Goal: Find specific page/section: Find specific page/section

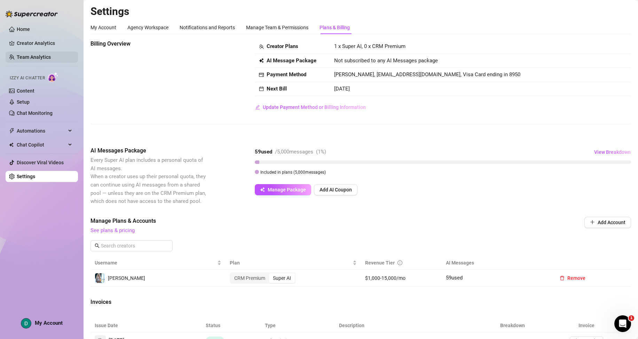
click at [37, 58] on link "Team Analytics" at bounding box center [34, 57] width 34 height 6
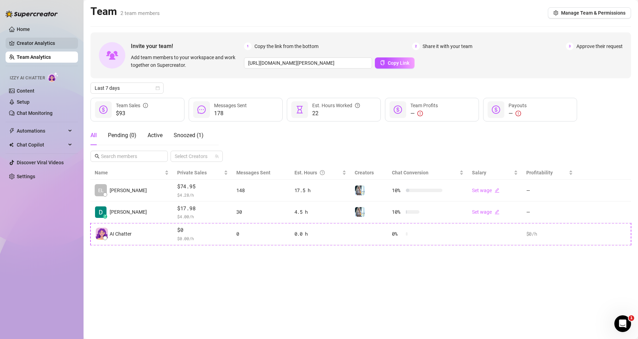
click at [36, 43] on link "Creator Analytics" at bounding box center [45, 43] width 56 height 11
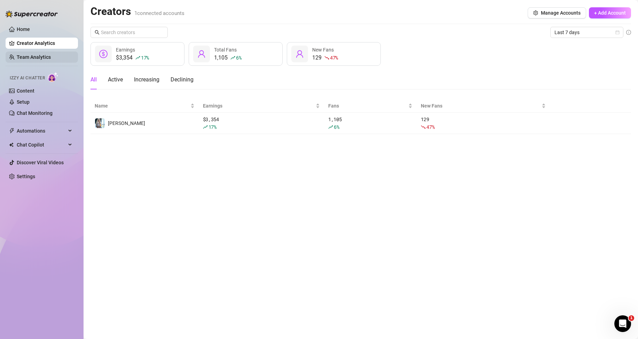
click at [33, 57] on link "Team Analytics" at bounding box center [34, 57] width 34 height 6
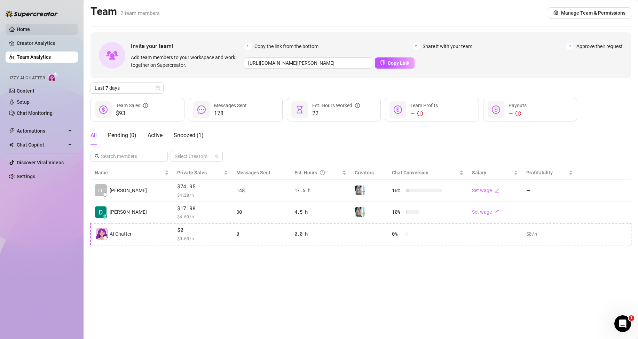
click at [20, 32] on link "Home" at bounding box center [23, 29] width 13 height 6
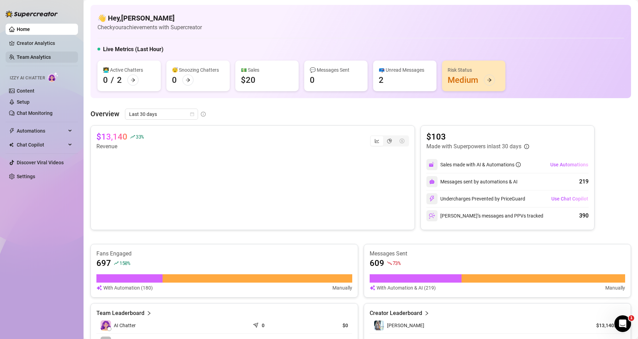
click at [43, 54] on link "Team Analytics" at bounding box center [34, 57] width 34 height 6
